Goal: Find specific page/section: Locate a particular part of the current website

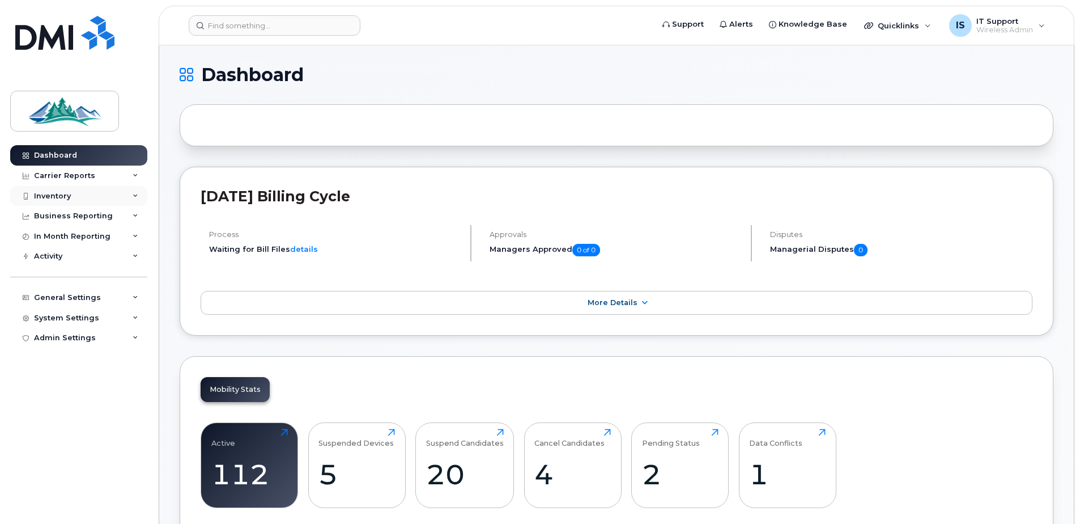
click at [50, 199] on div "Inventory" at bounding box center [52, 196] width 37 height 9
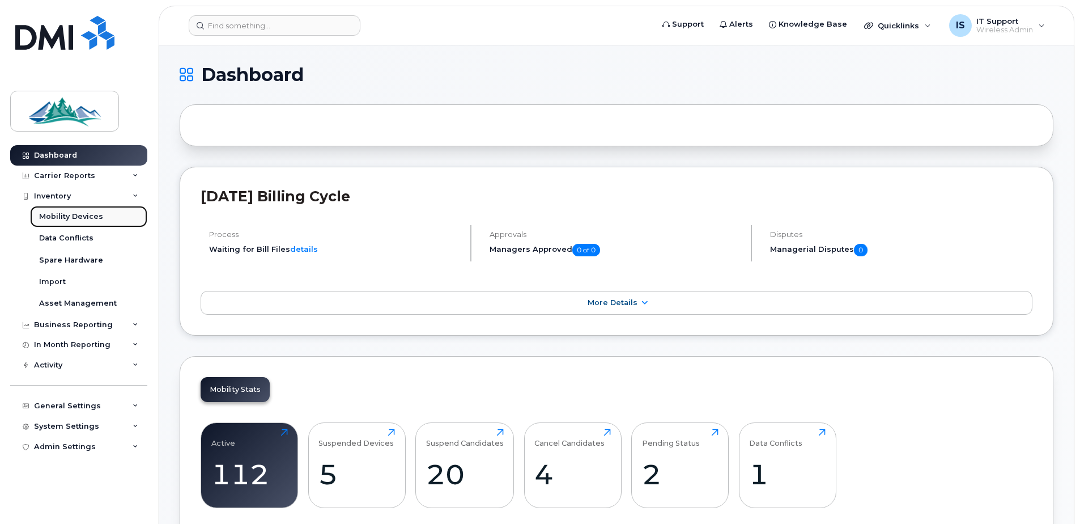
click at [57, 216] on div "Mobility Devices" at bounding box center [71, 216] width 64 height 10
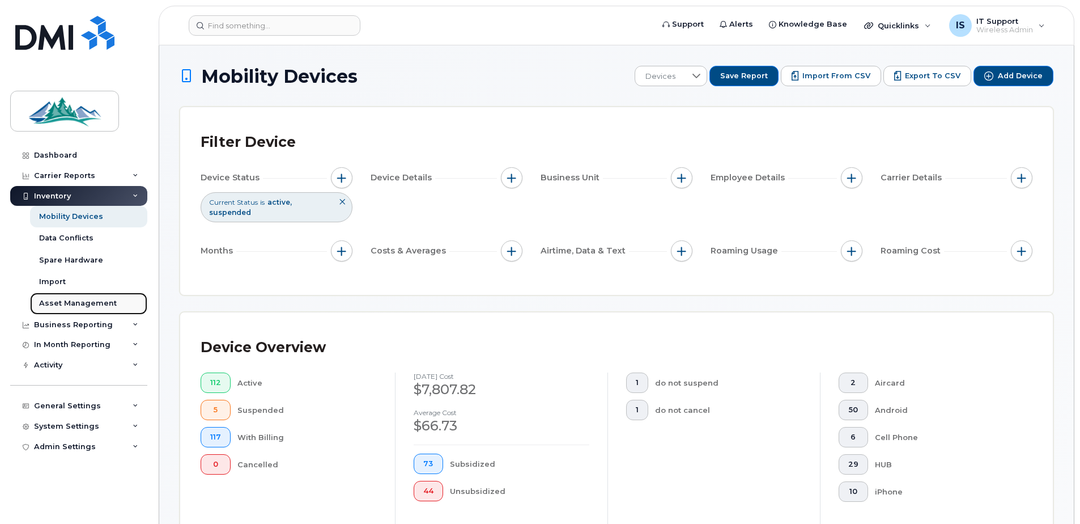
click at [64, 308] on div "Asset Management" at bounding box center [78, 303] width 78 height 10
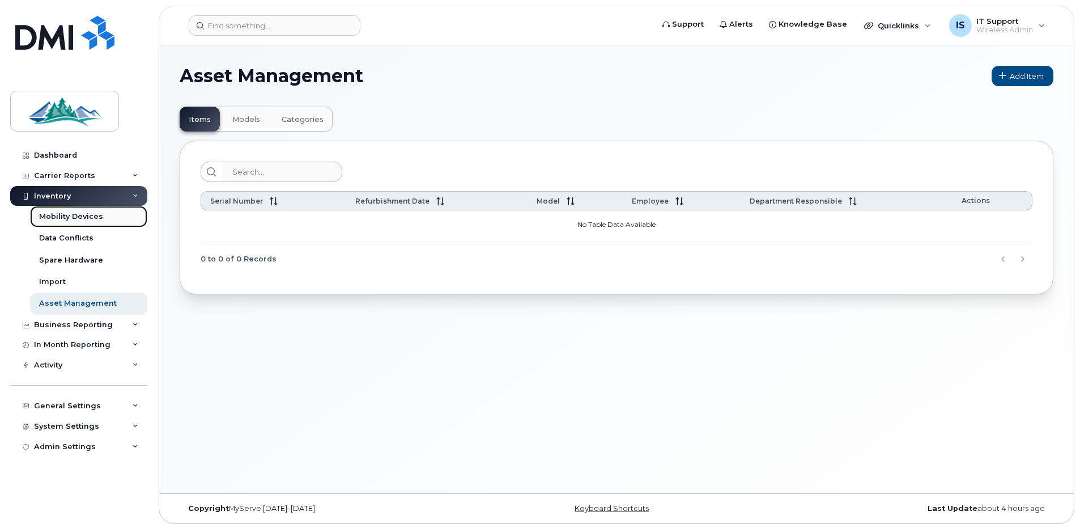
click at [67, 218] on div "Mobility Devices" at bounding box center [71, 216] width 64 height 10
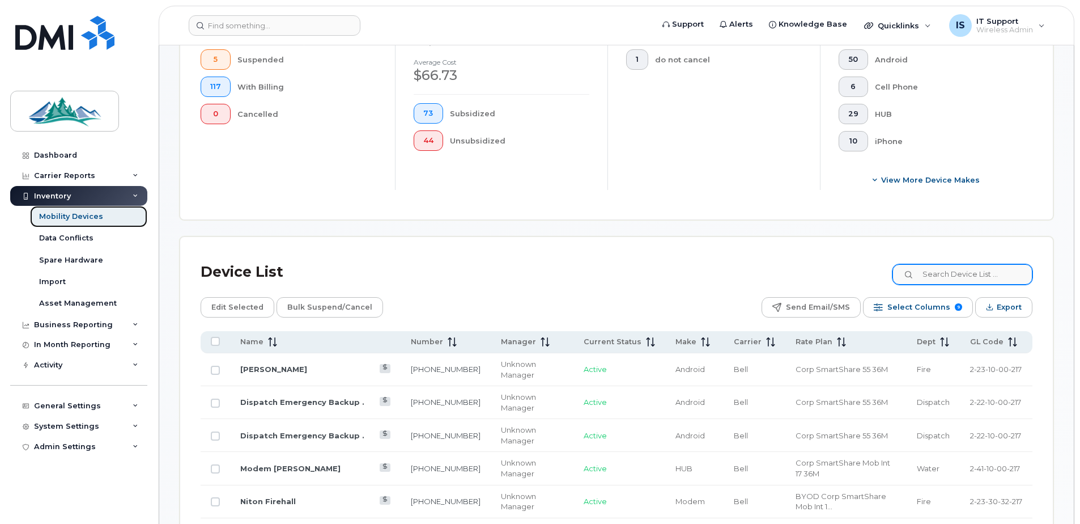
scroll to position [283, 0]
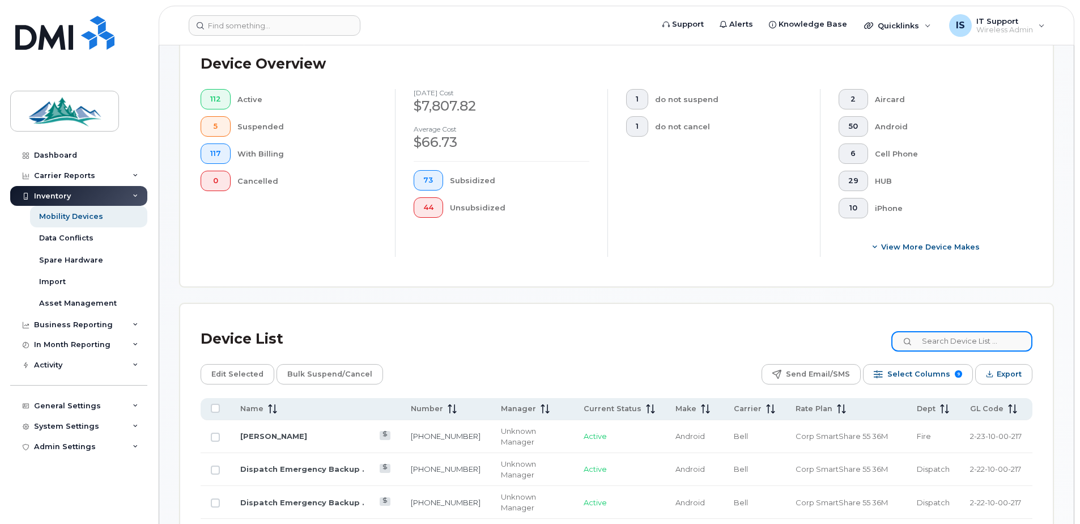
click at [982, 335] on input at bounding box center [961, 341] width 141 height 20
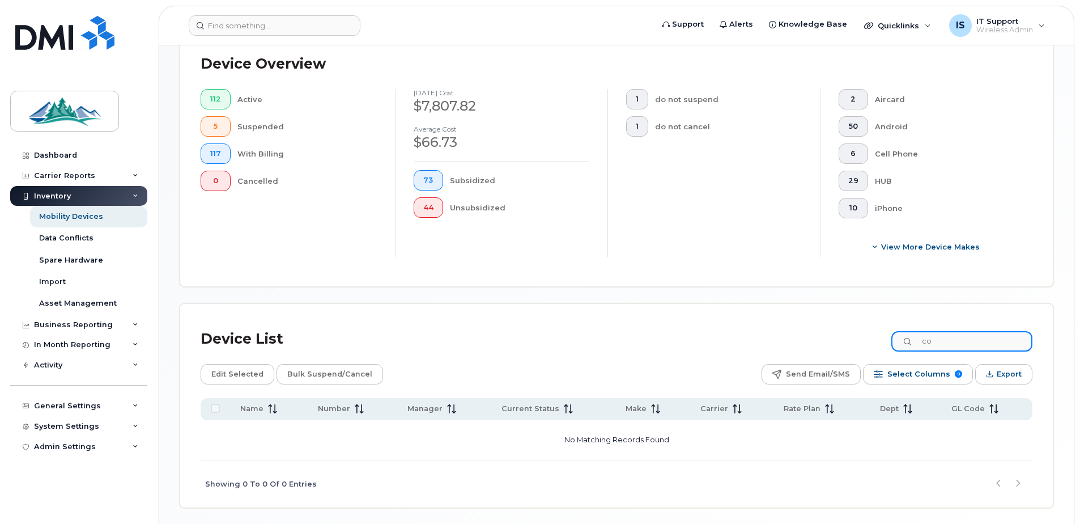
type input "c"
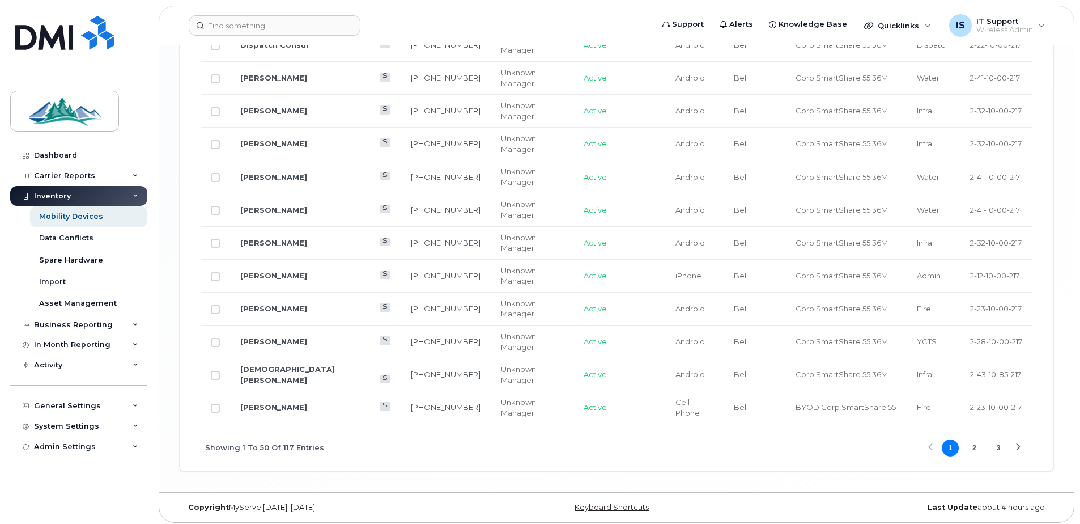
scroll to position [1927, 0]
click at [1018, 448] on div "Next Page" at bounding box center [1017, 446] width 7 height 7
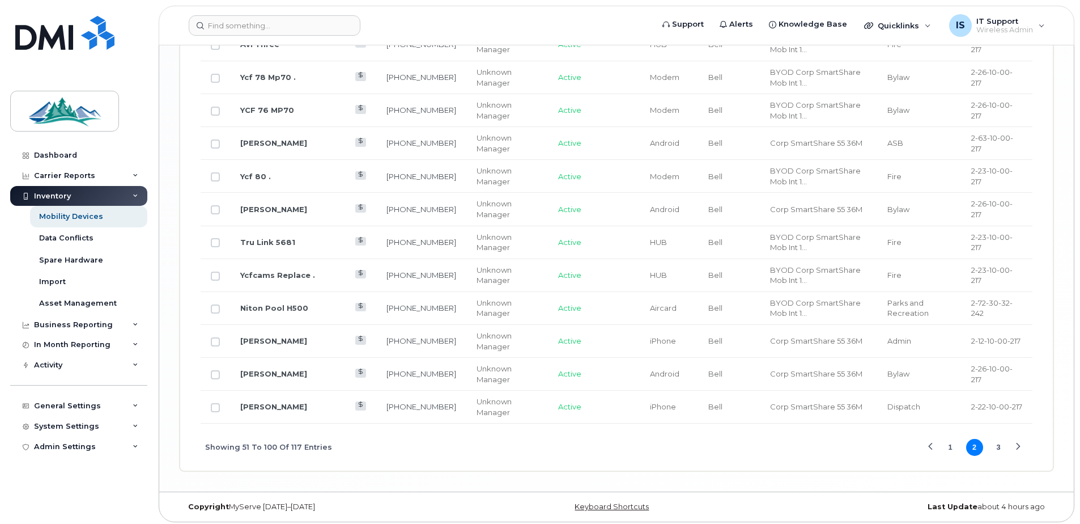
click at [1020, 449] on div "Next Page" at bounding box center [1017, 446] width 7 height 7
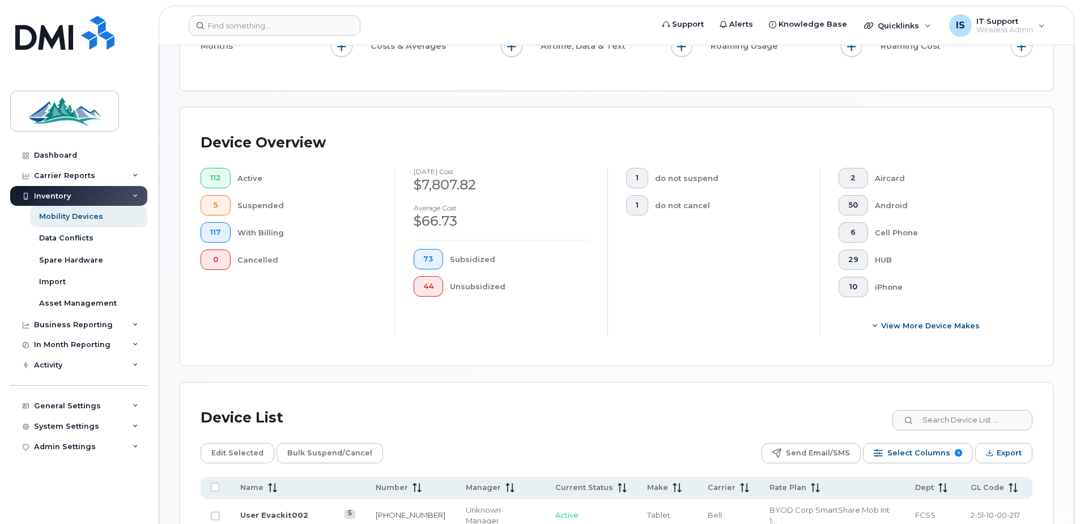
scroll to position [41, 0]
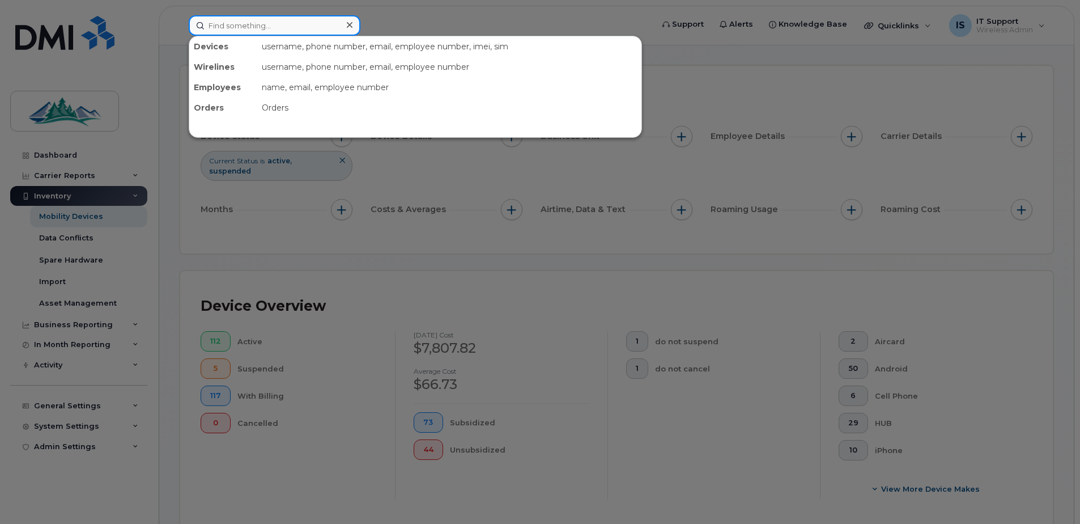
click at [242, 32] on input at bounding box center [275, 25] width 172 height 20
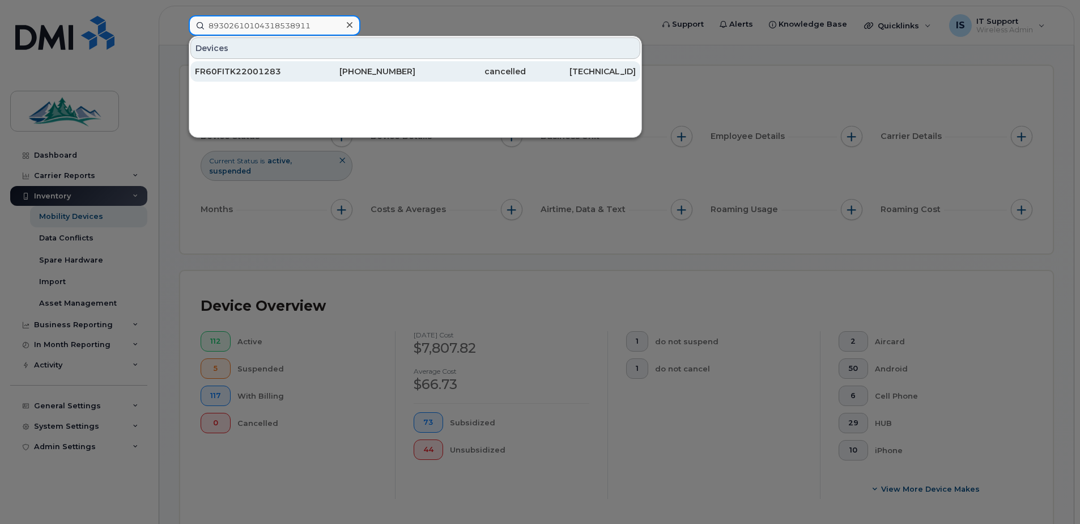
type input "89302610104318538911"
click at [226, 72] on div "FR60FITK22001283" at bounding box center [250, 71] width 110 height 11
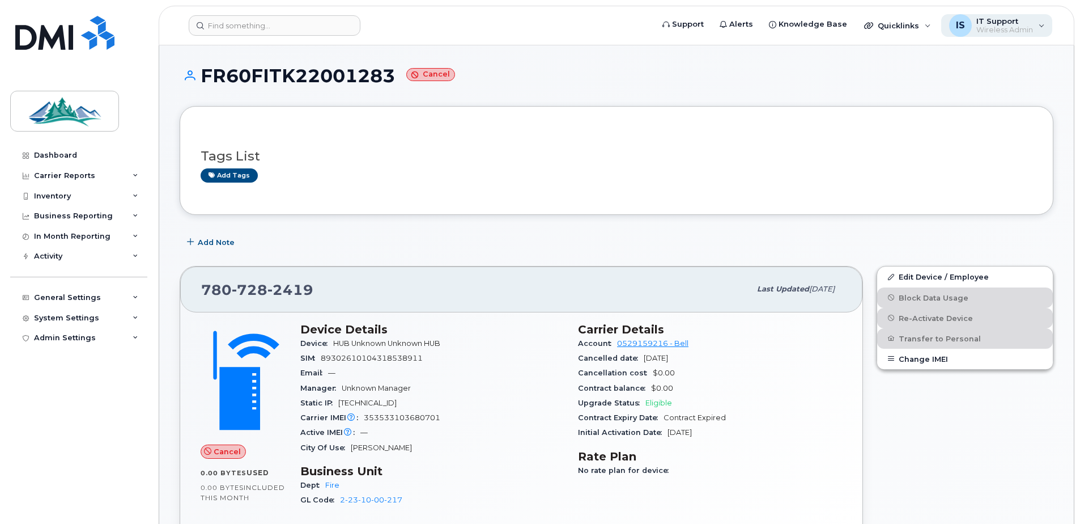
click at [1006, 25] on span "Wireless Admin" at bounding box center [1004, 29] width 57 height 9
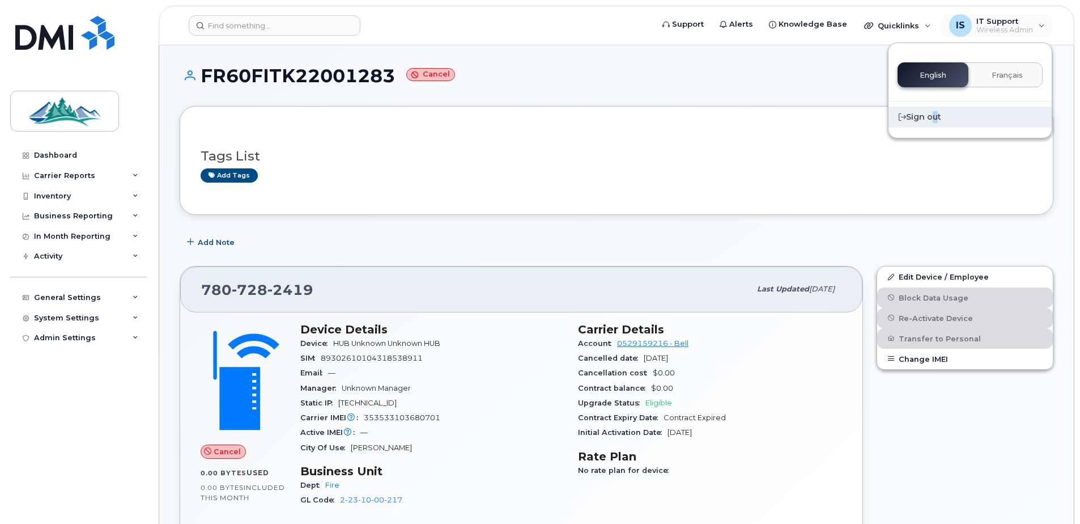
click at [931, 113] on div "Sign out" at bounding box center [970, 117] width 163 height 21
